Goal: Task Accomplishment & Management: Manage account settings

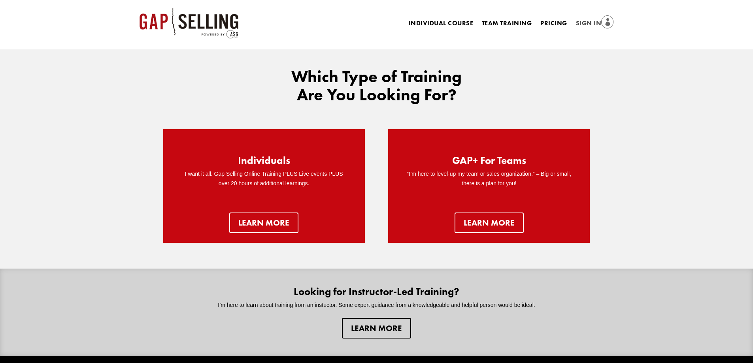
click at [585, 20] on link "Sign In" at bounding box center [595, 23] width 38 height 11
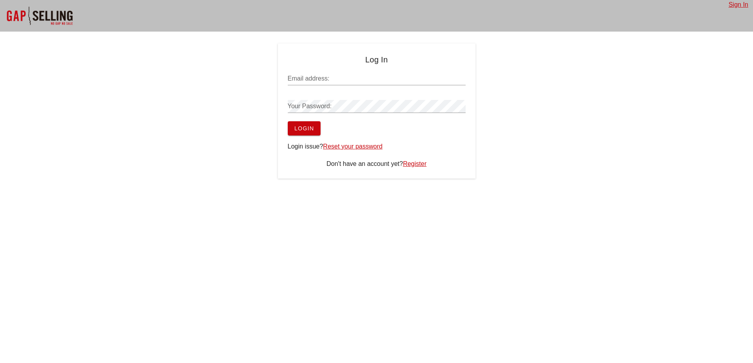
click at [409, 80] on input "Email address:" at bounding box center [377, 78] width 178 height 13
paste input "austin.donnelly@banqer.co"
type input "austin.donnelly@banqer.co"
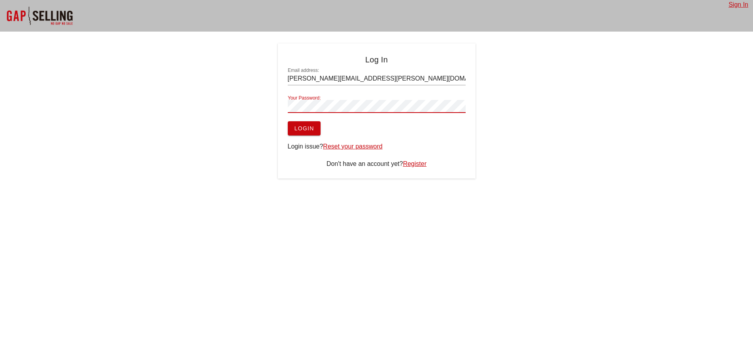
click at [301, 128] on span "Login" at bounding box center [304, 128] width 20 height 6
click at [311, 127] on span "Login" at bounding box center [304, 128] width 20 height 6
click at [303, 127] on span "Login" at bounding box center [304, 128] width 20 height 6
click at [237, 107] on div "Log In Email address: austin.donnelly@banqer.co Your Password: Login Login issu…" at bounding box center [376, 111] width 753 height 135
click at [297, 130] on span "Login" at bounding box center [304, 128] width 20 height 6
